Goal: Task Accomplishment & Management: Use online tool/utility

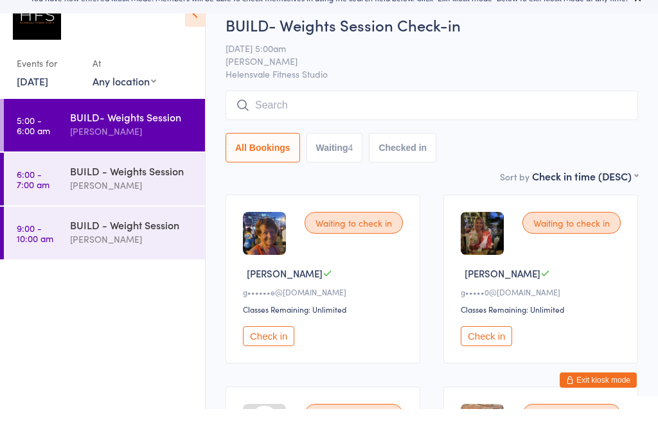
scroll to position [215, 0]
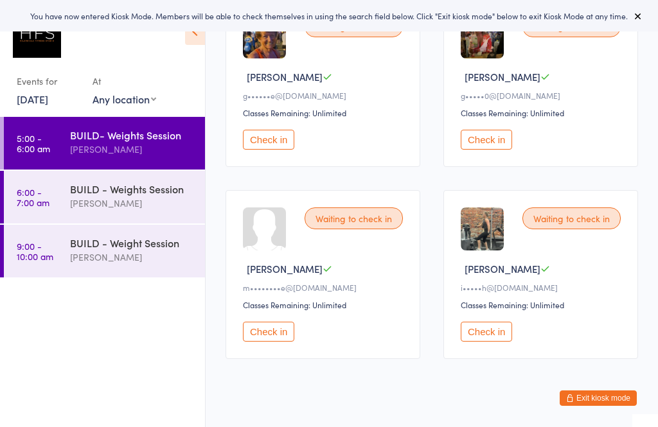
click at [163, 210] on div "[PERSON_NAME]" at bounding box center [132, 203] width 124 height 15
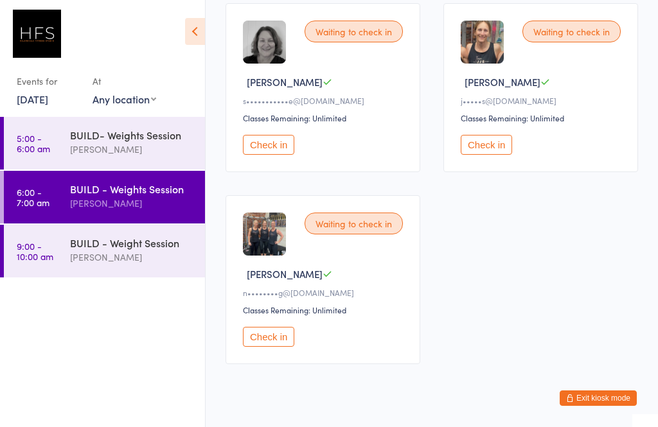
scroll to position [803, 0]
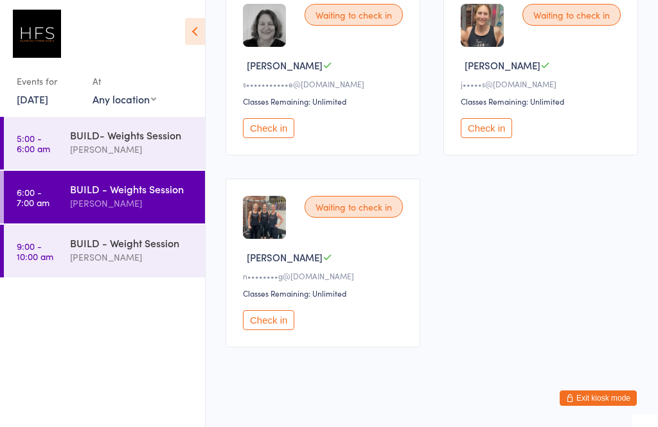
click at [139, 264] on div "[PERSON_NAME]" at bounding box center [132, 257] width 124 height 15
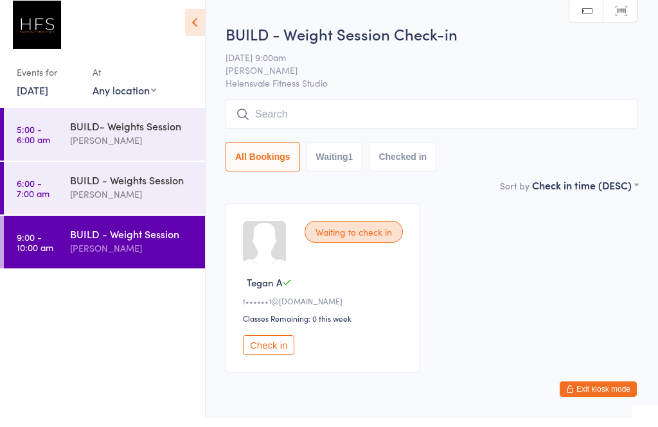
scroll to position [19, 0]
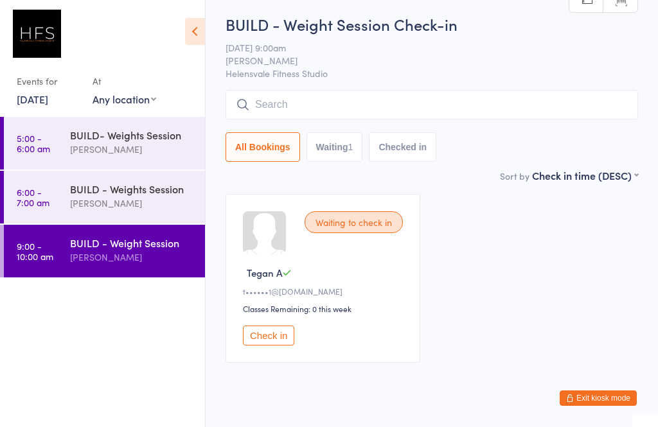
click at [145, 129] on div "BUILD- Weights Session" at bounding box center [132, 135] width 124 height 14
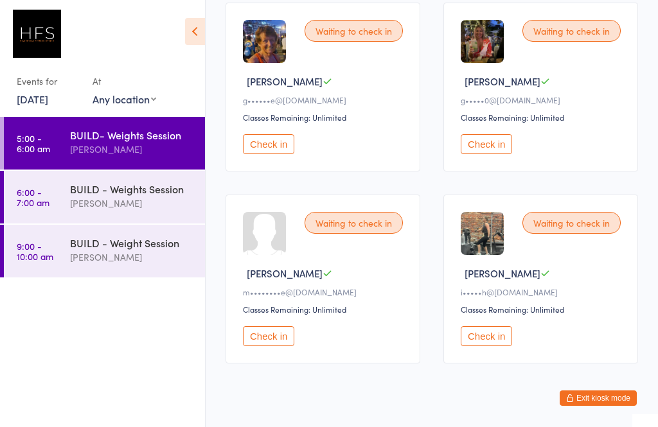
scroll to position [215, 0]
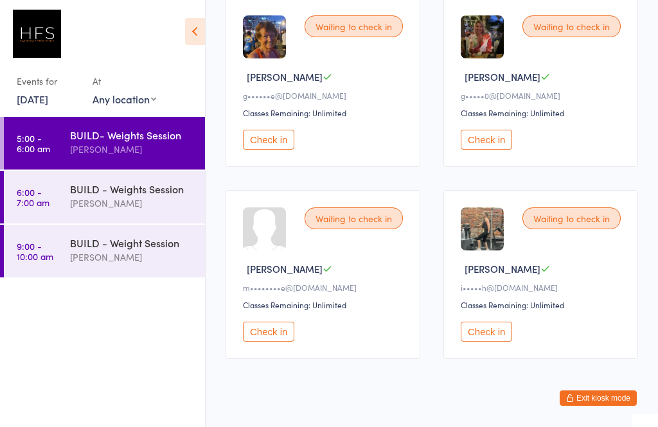
click at [480, 339] on button "Check in" at bounding box center [486, 332] width 51 height 20
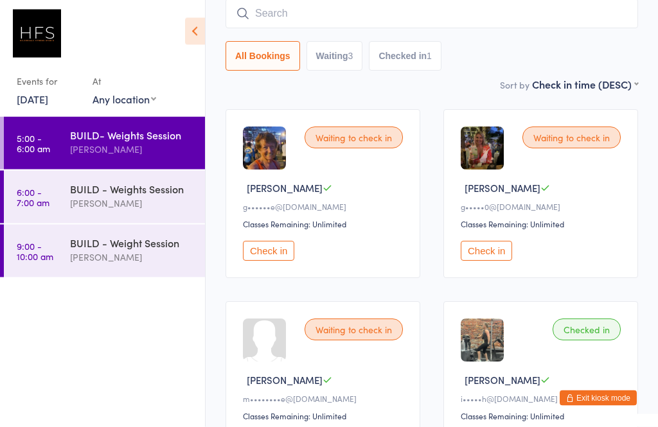
click at [274, 260] on button "Check in" at bounding box center [268, 252] width 51 height 20
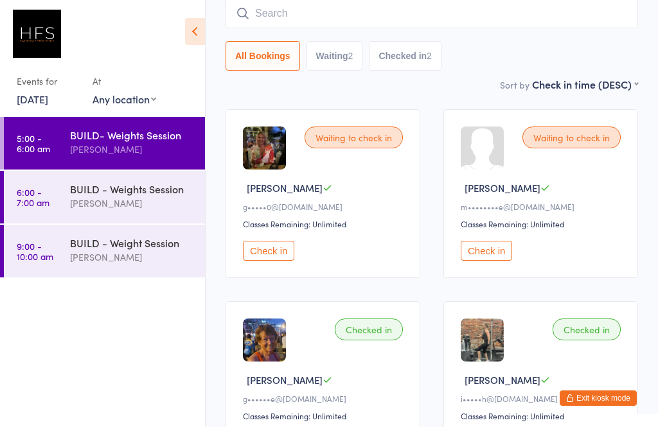
scroll to position [102, 0]
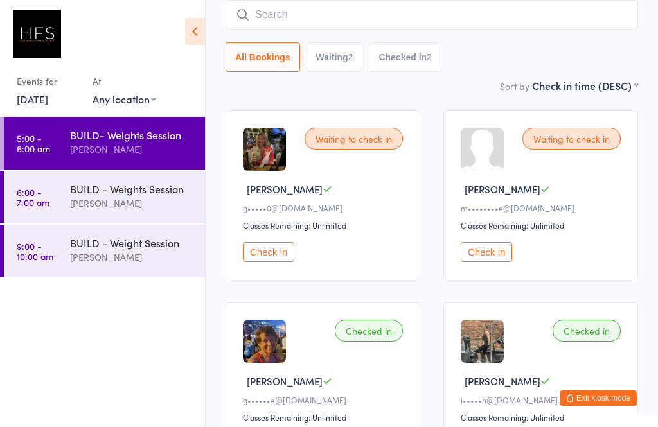
click at [275, 260] on button "Check in" at bounding box center [268, 252] width 51 height 20
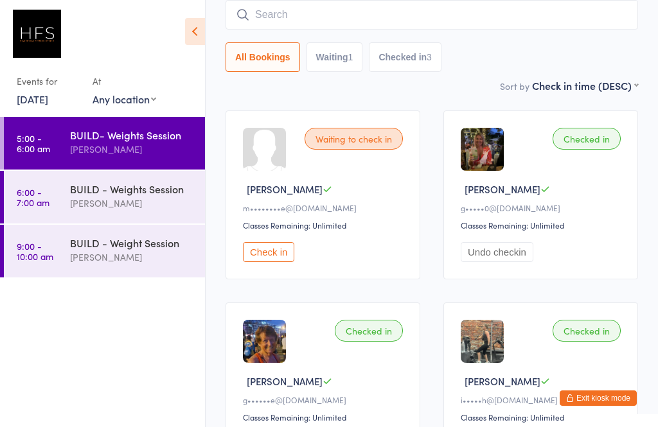
click at [500, 21] on input "search" at bounding box center [432, 15] width 413 height 30
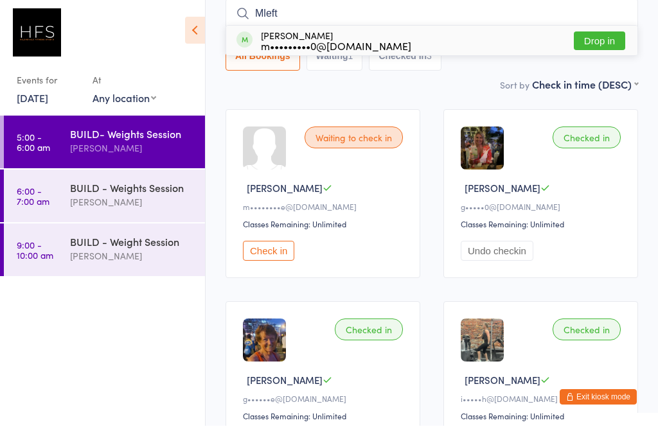
type input "Mleft"
click at [610, 44] on button "Drop in" at bounding box center [599, 42] width 51 height 19
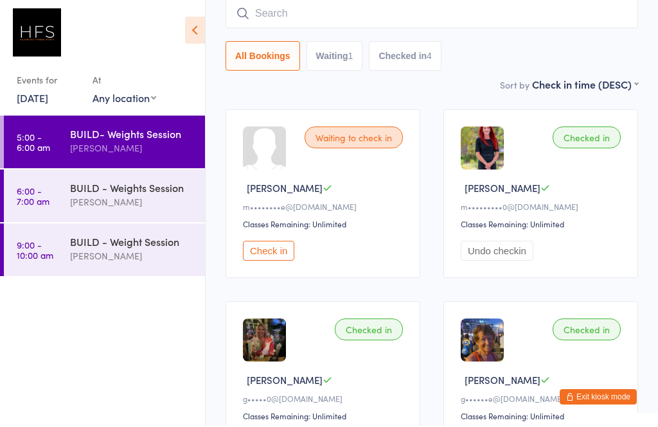
click at [416, 132] on div "Waiting to check in [PERSON_NAME] P m••••••••e@[DOMAIN_NAME] Classes Remaining:…" at bounding box center [323, 195] width 195 height 169
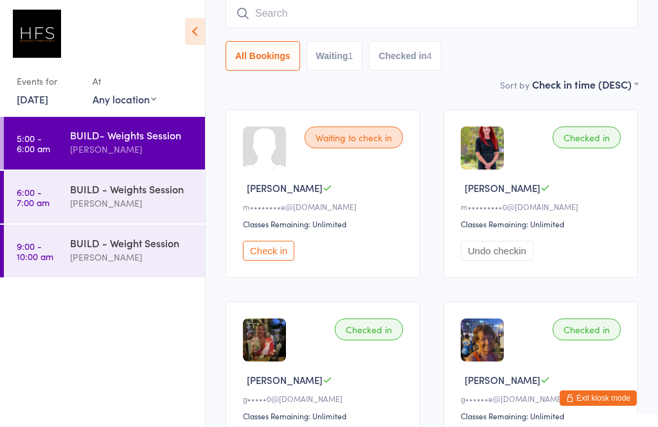
click at [134, 154] on div "[PERSON_NAME]" at bounding box center [132, 149] width 124 height 15
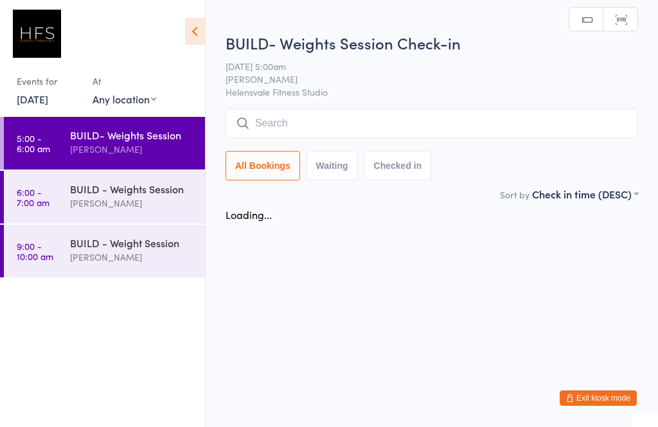
scroll to position [0, 0]
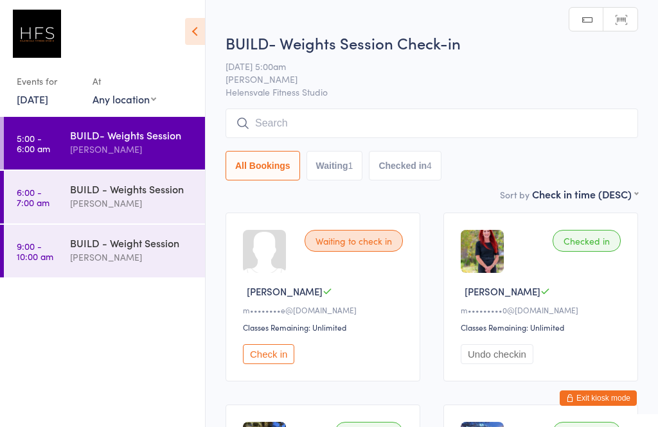
click at [121, 210] on div "[PERSON_NAME]" at bounding box center [132, 203] width 124 height 15
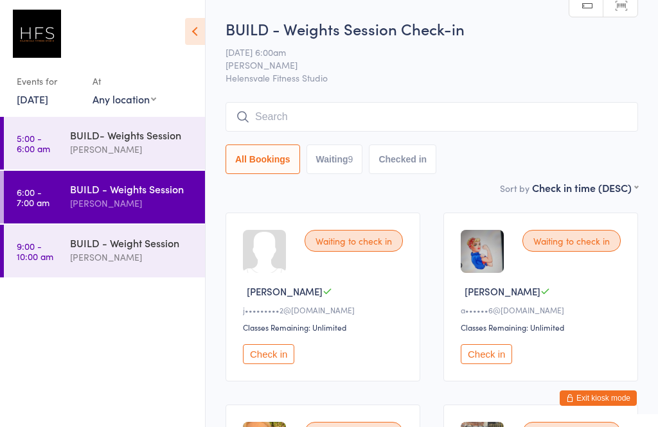
click at [146, 166] on div "BUILD- Weights Session [PERSON_NAME]" at bounding box center [137, 142] width 135 height 51
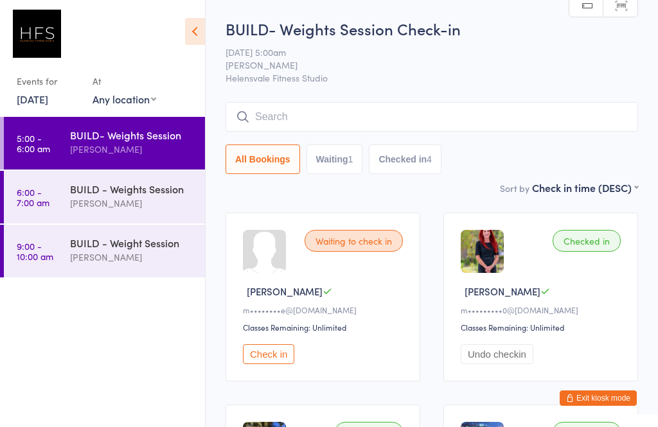
click at [126, 168] on div "BUILD- Weights Session [PERSON_NAME]" at bounding box center [137, 142] width 135 height 51
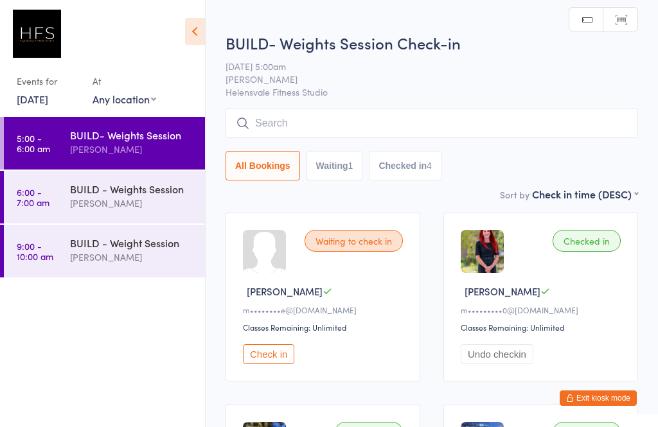
click at [325, 120] on input "search" at bounding box center [432, 124] width 413 height 30
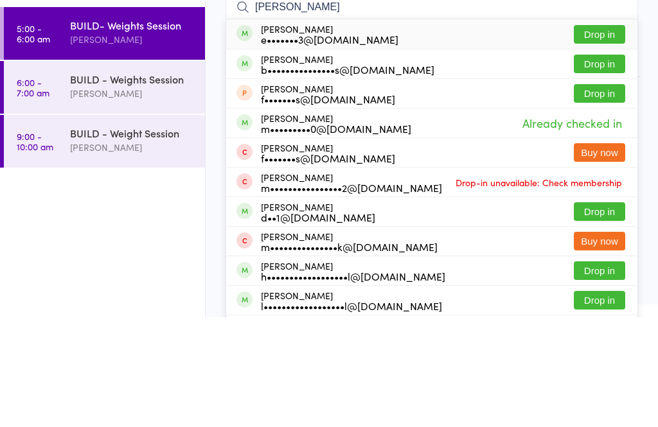
type input "[PERSON_NAME]"
click at [292, 174] on div "b•••••••••••••••s@[DOMAIN_NAME]" at bounding box center [348, 179] width 174 height 10
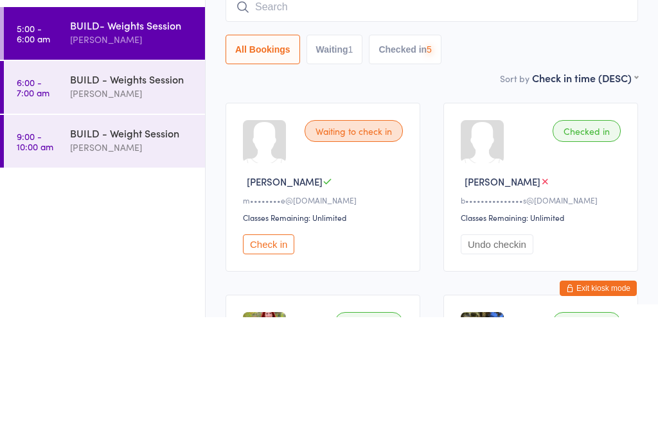
click at [108, 196] on div "[PERSON_NAME]" at bounding box center [132, 203] width 124 height 15
